Goal: Information Seeking & Learning: Compare options

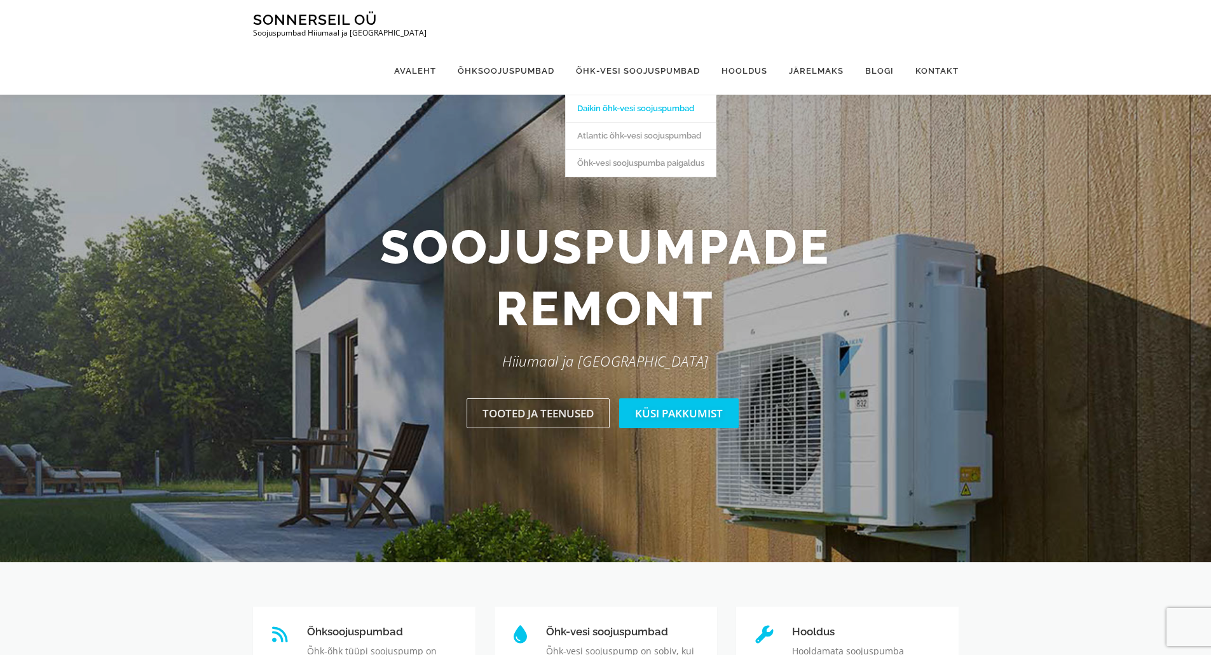
click at [633, 95] on link "Daikin õhk-vesi soojuspumbad" at bounding box center [641, 108] width 150 height 27
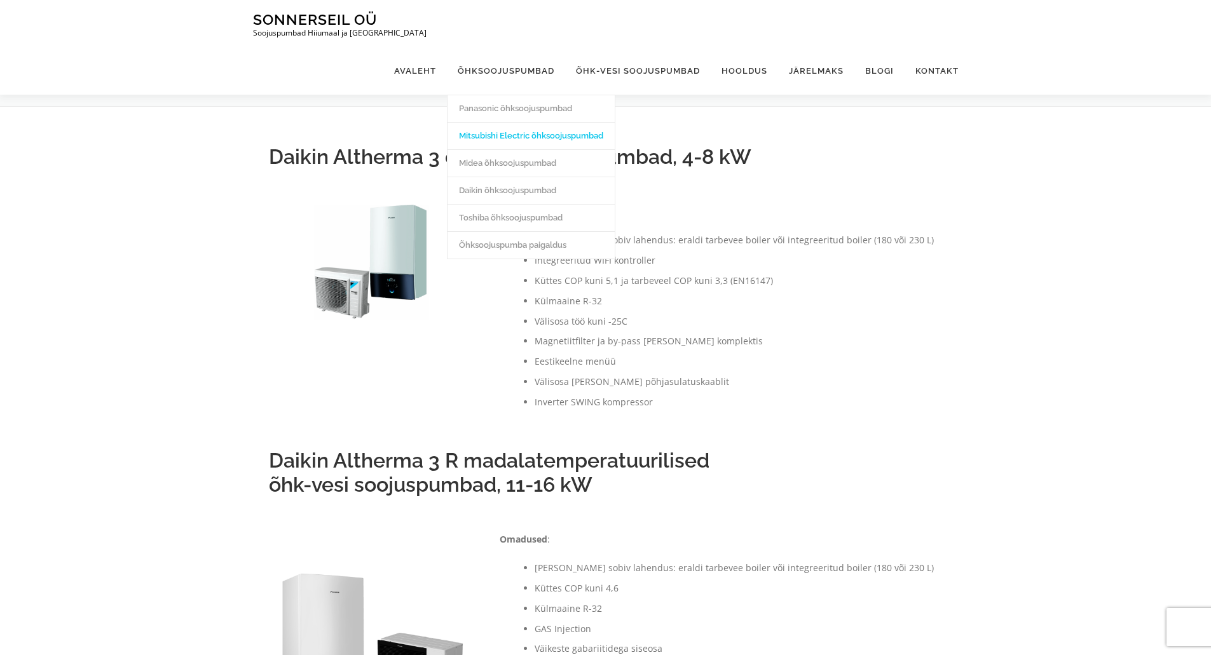
click at [501, 122] on link "Mitsubishi Electric õhksoojuspumbad" at bounding box center [530, 135] width 167 height 27
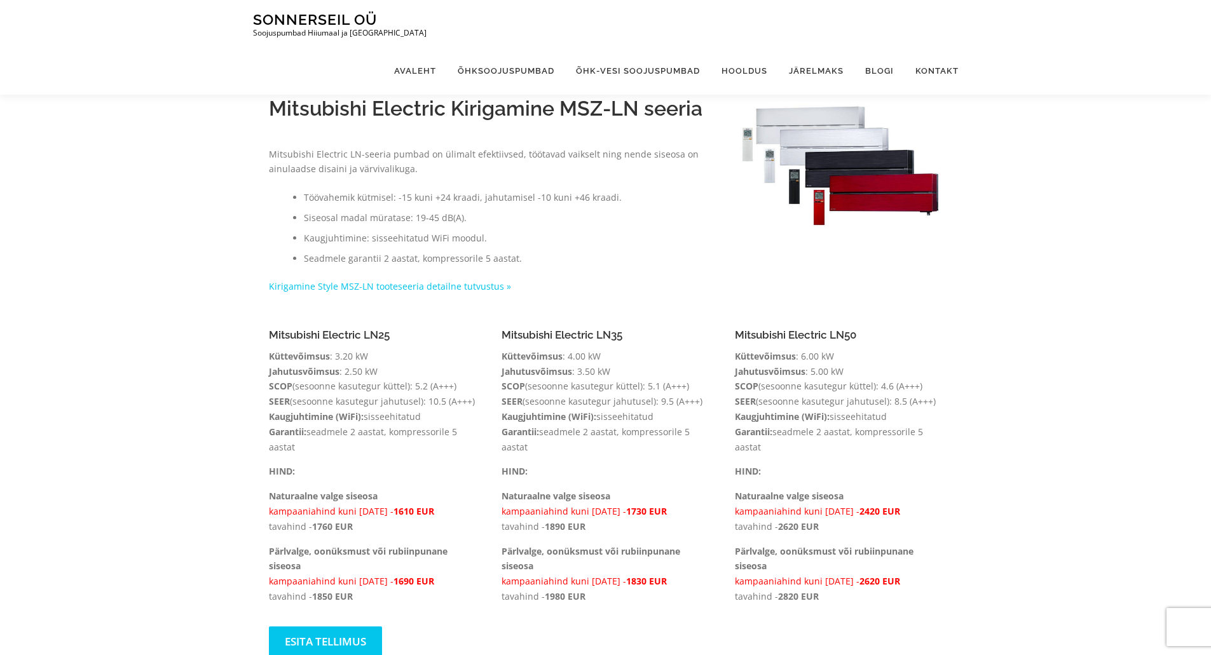
scroll to position [131, 0]
